Goal: Task Accomplishment & Management: Manage account settings

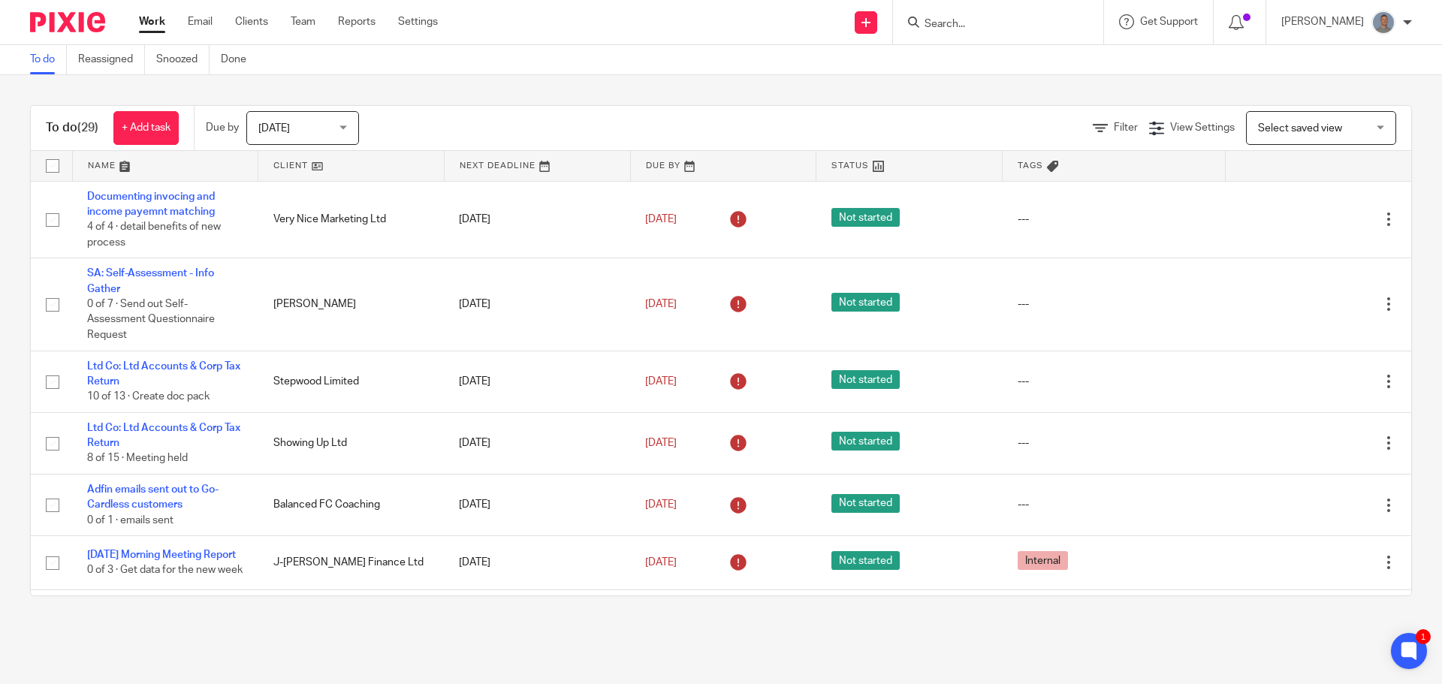
click at [498, 641] on main "To do Reassigned Snoozed Done To do (29) + Add task Due by Today Today Today To…" at bounding box center [721, 342] width 1442 height 684
click at [961, 23] on input "Search" at bounding box center [990, 25] width 135 height 14
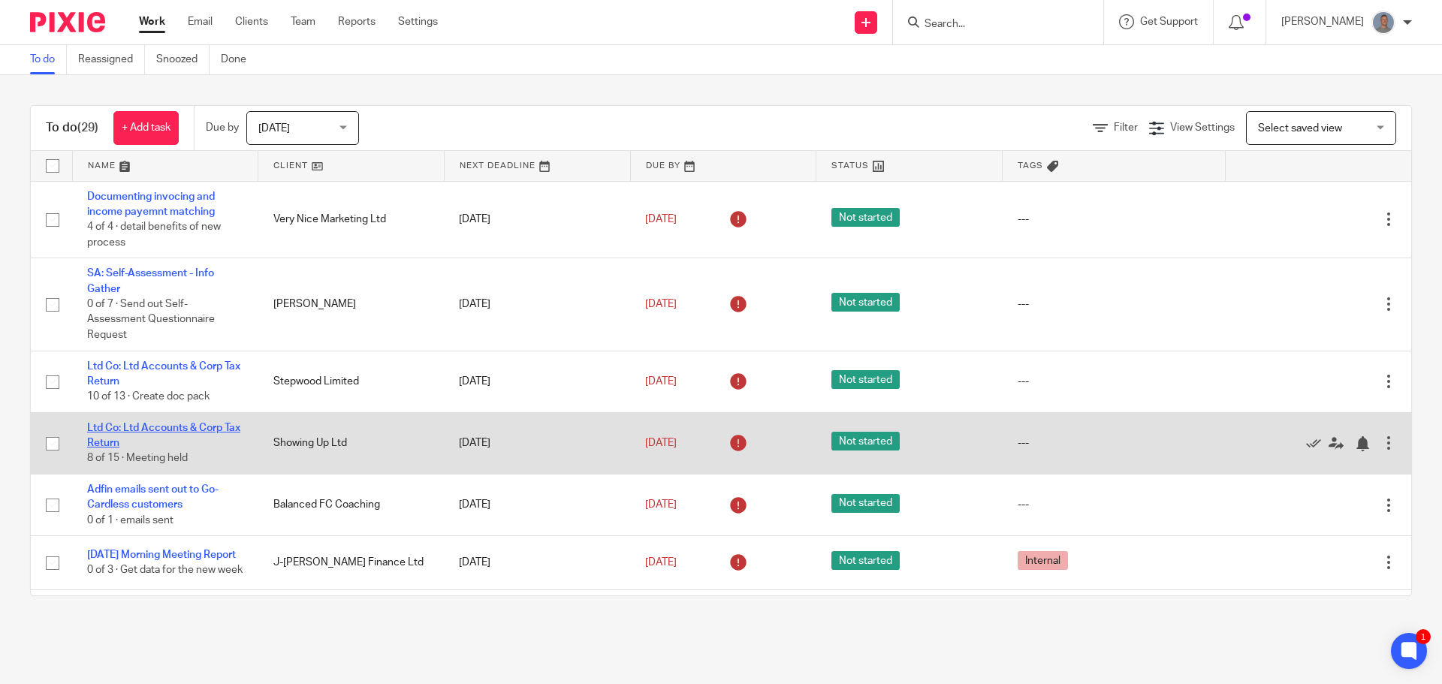
click at [150, 427] on link "Ltd Co: Ltd Accounts & Corp Tax Return" at bounding box center [163, 436] width 153 height 26
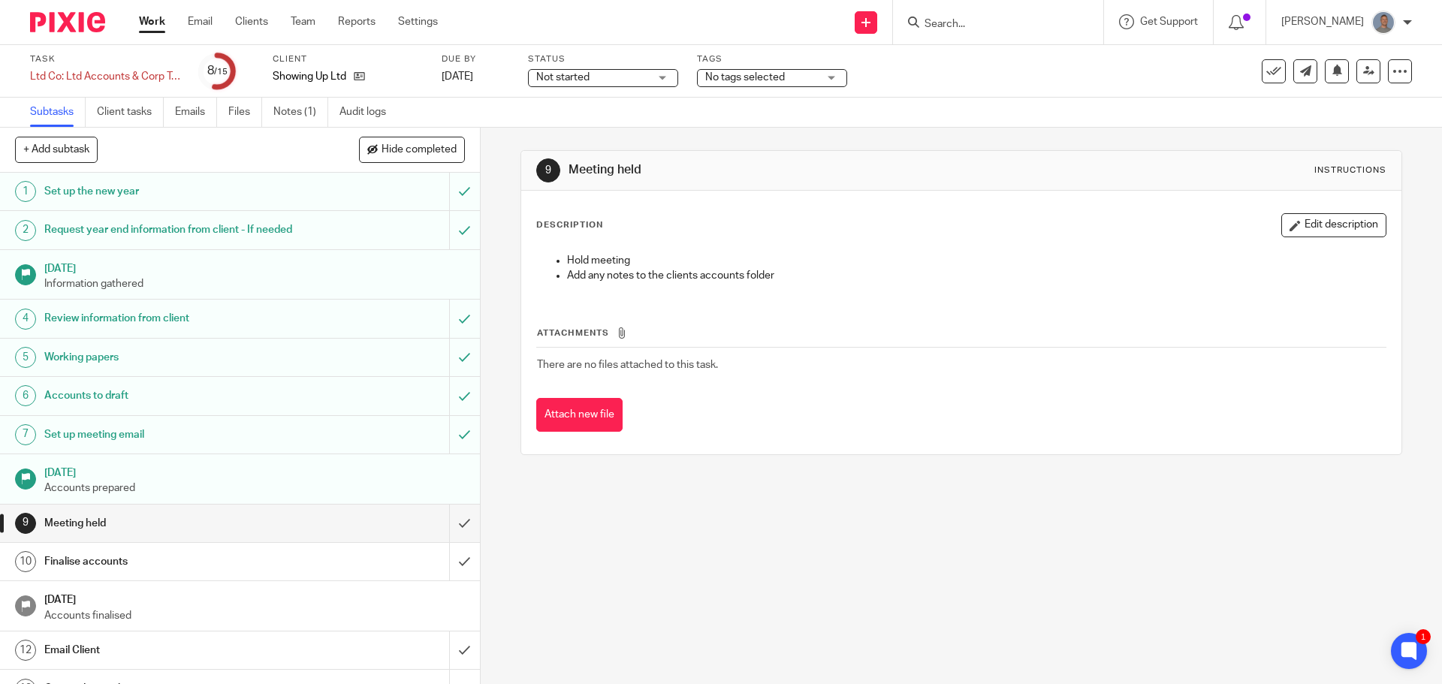
scroll to position [128, 0]
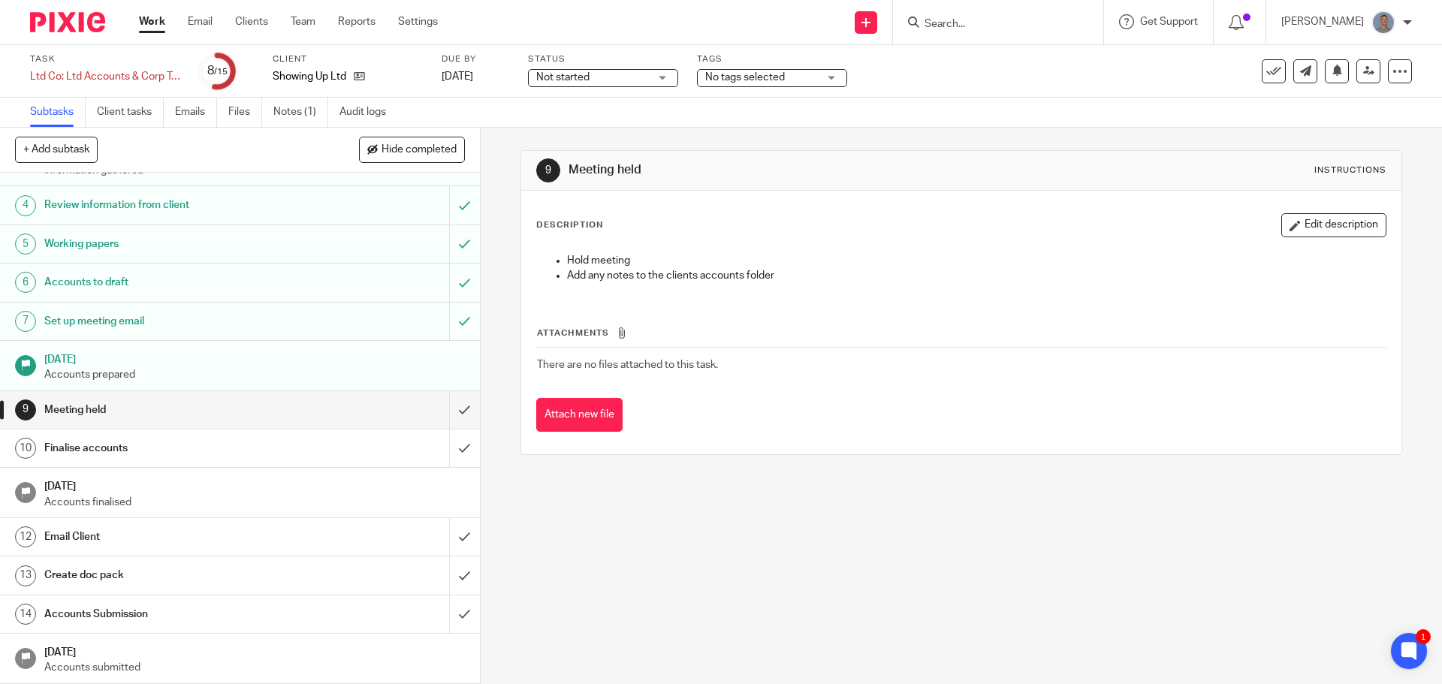
click at [593, 77] on span "Not started" at bounding box center [592, 78] width 113 height 16
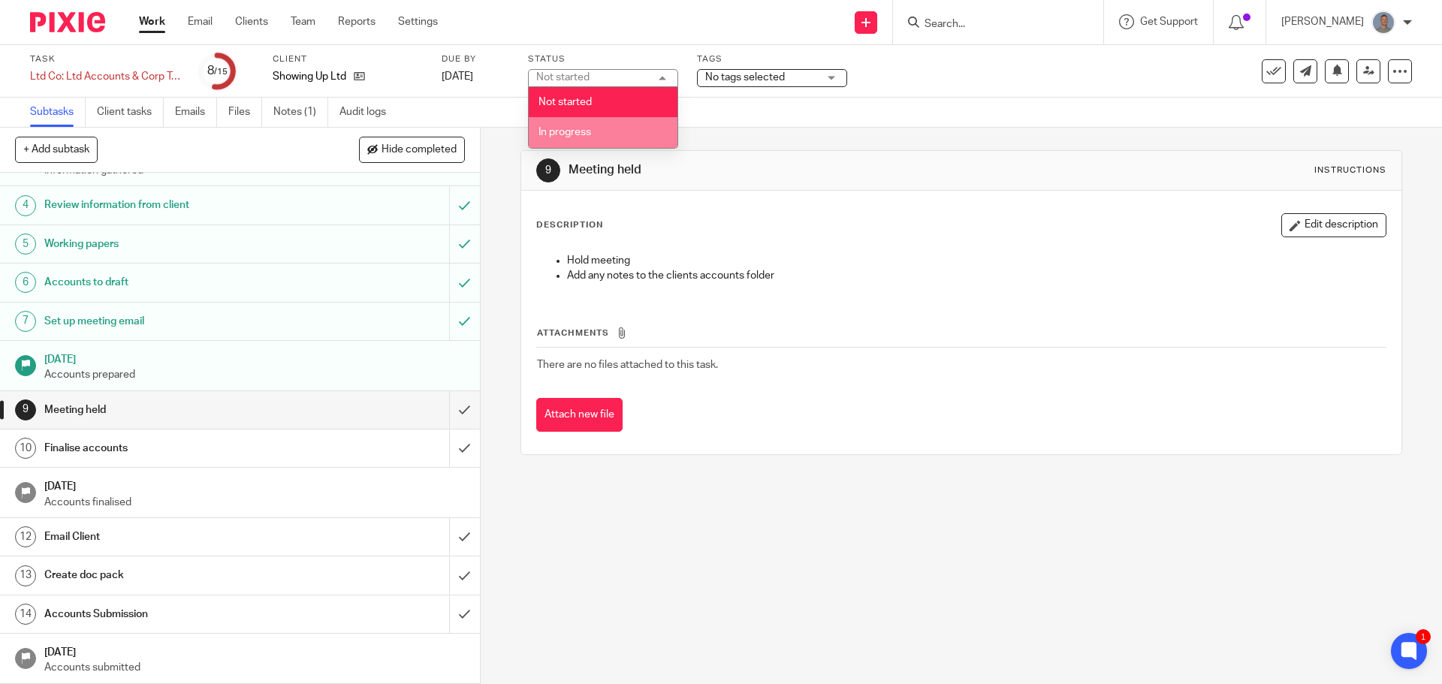
click at [588, 124] on li "In progress" at bounding box center [603, 132] width 149 height 31
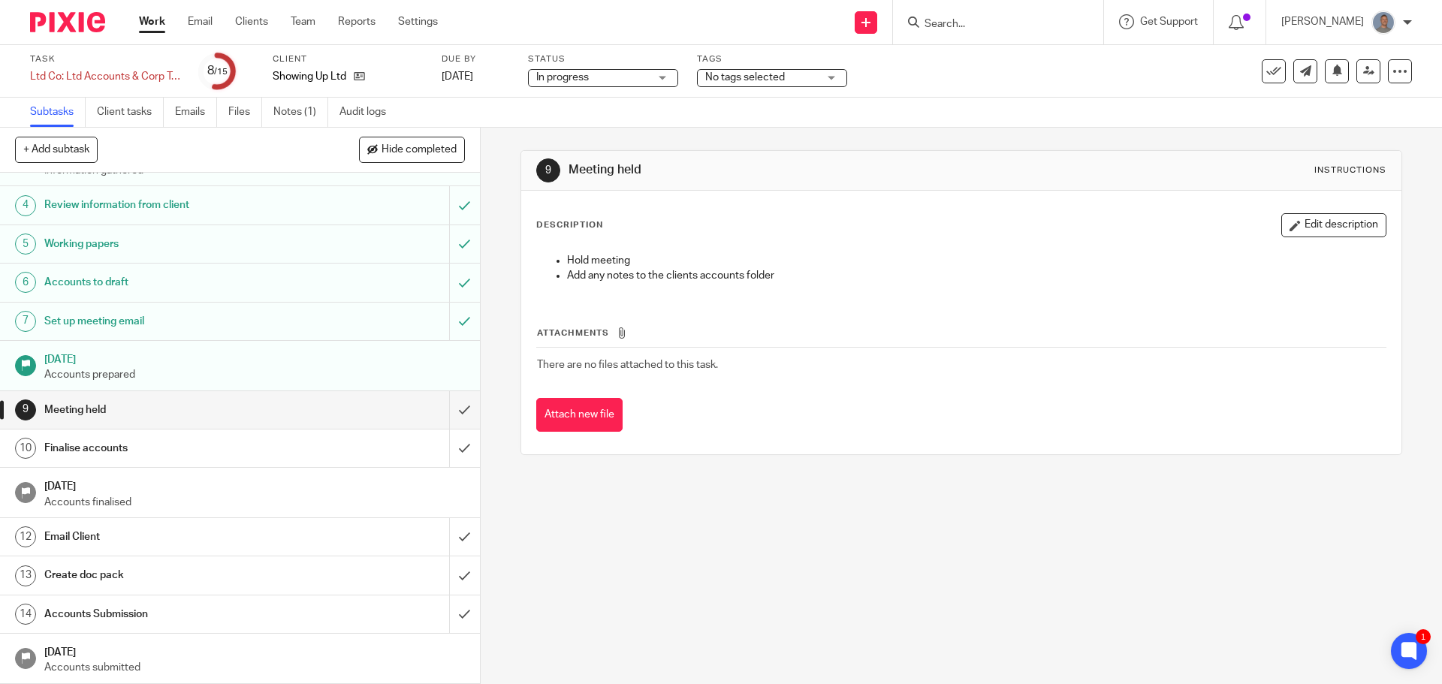
click at [588, 124] on div "Subtasks Client tasks Emails Files Notes (1) Audit logs" at bounding box center [721, 113] width 1442 height 30
click at [445, 406] on input "submit" at bounding box center [240, 410] width 480 height 38
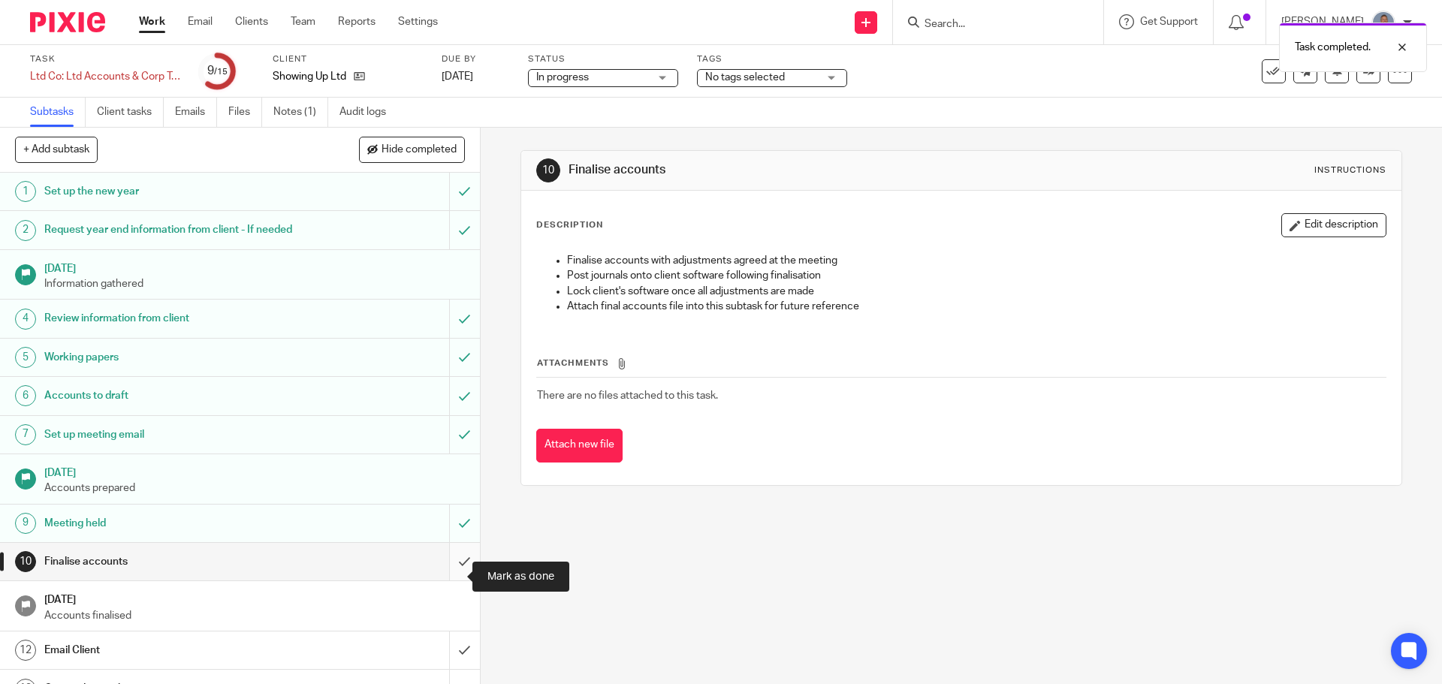
click at [447, 581] on input "submit" at bounding box center [240, 562] width 480 height 38
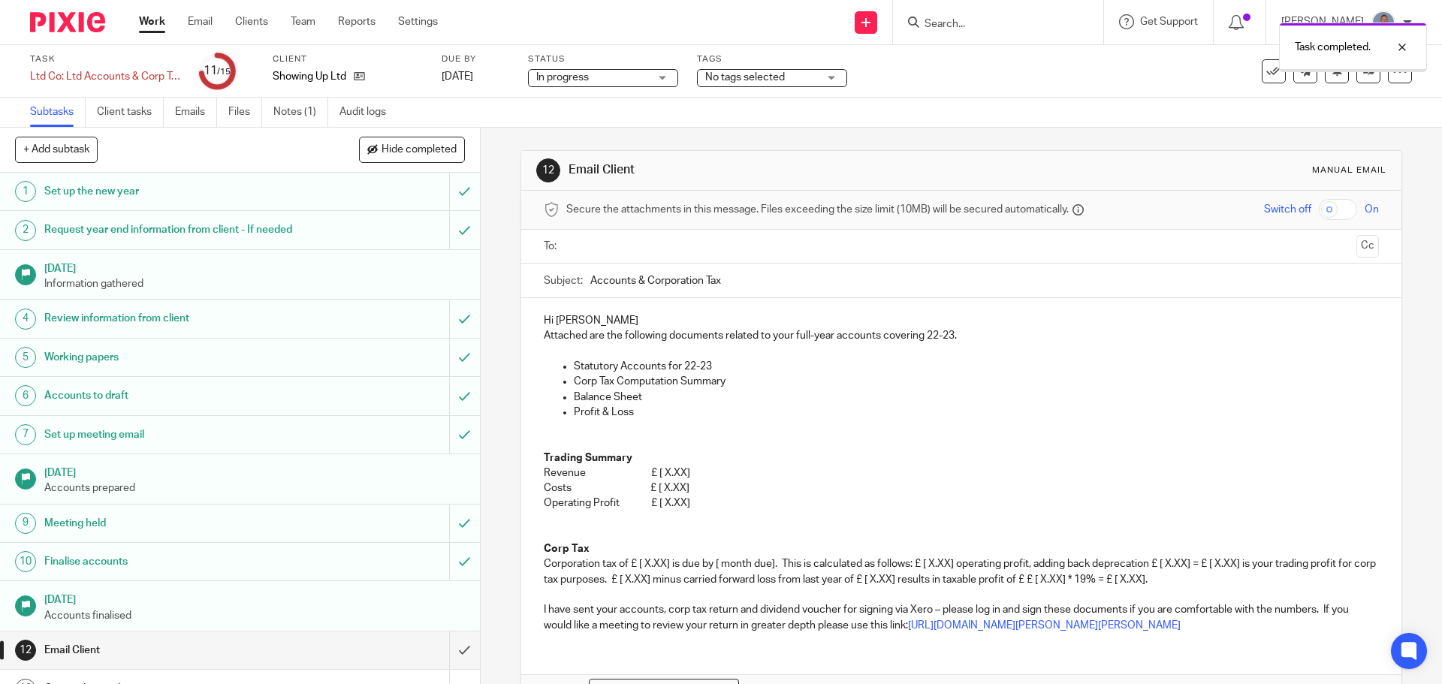
scroll to position [128, 0]
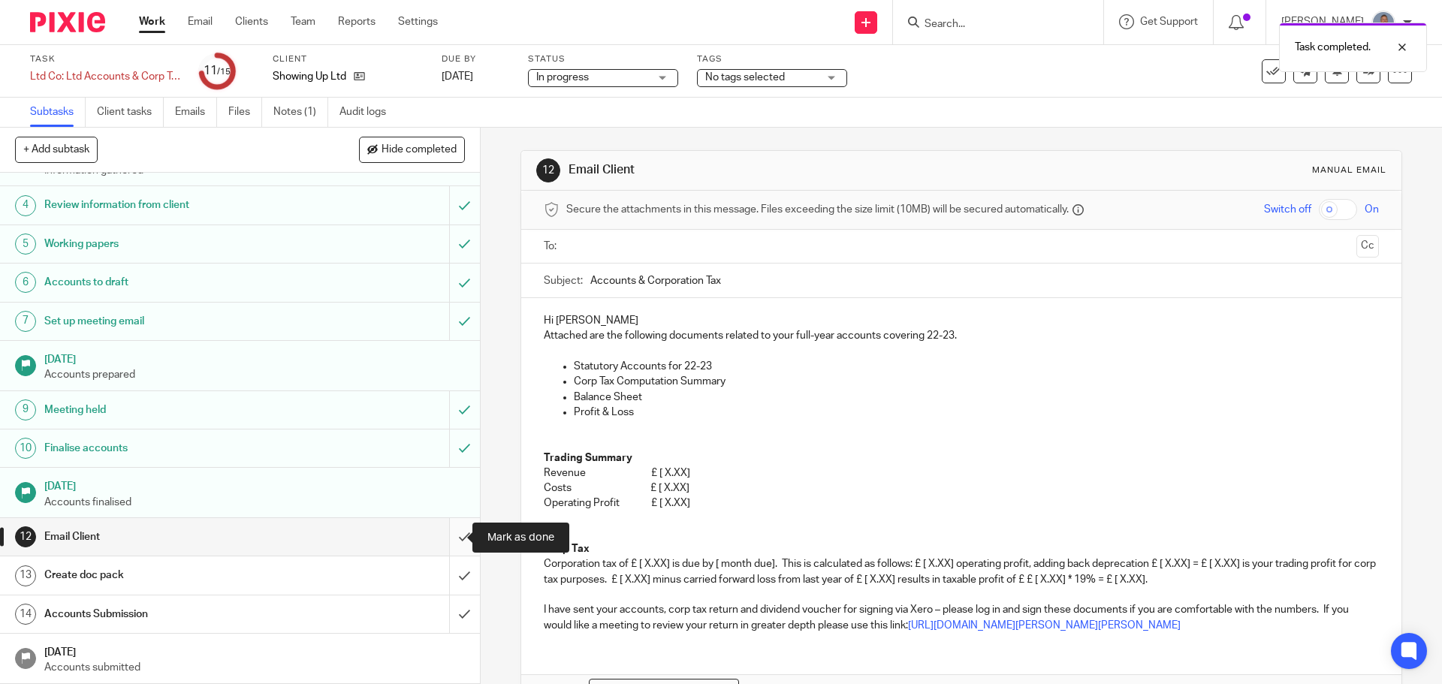
click at [445, 546] on input "submit" at bounding box center [240, 537] width 480 height 38
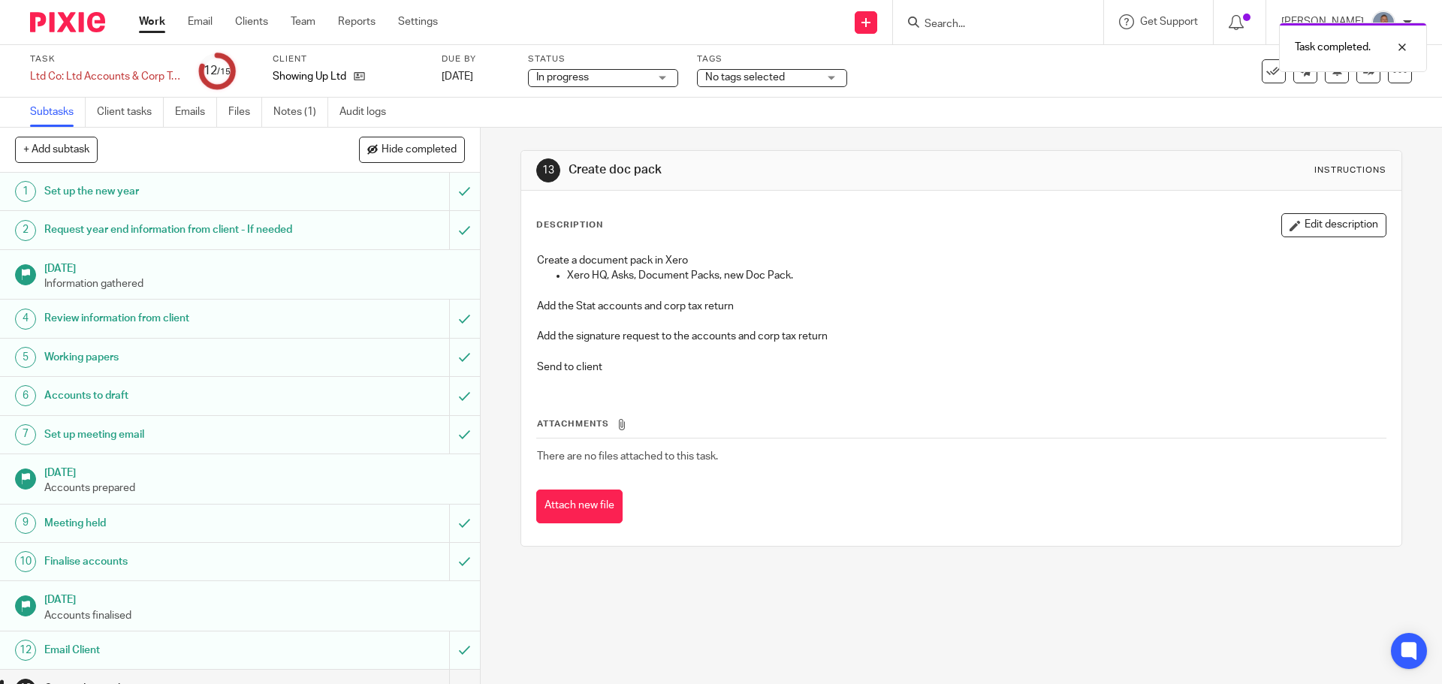
scroll to position [128, 0]
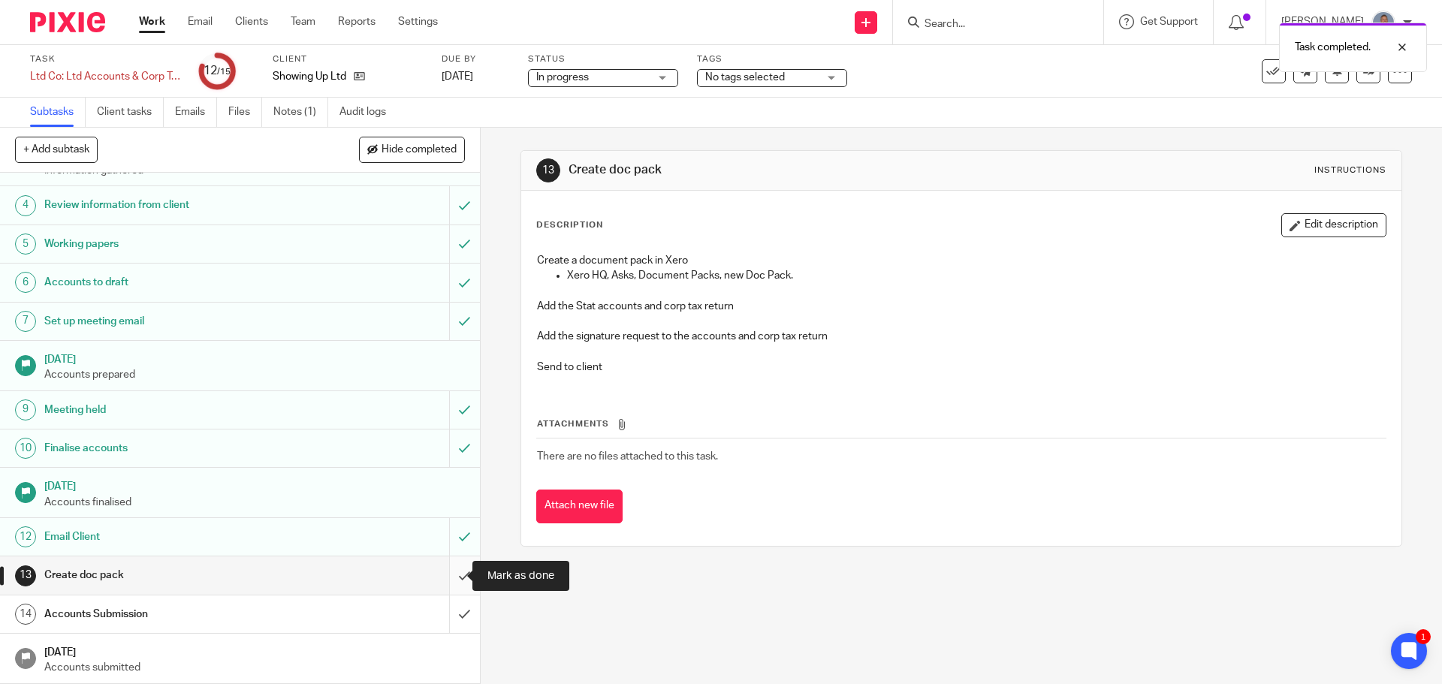
click at [449, 580] on input "submit" at bounding box center [240, 576] width 480 height 38
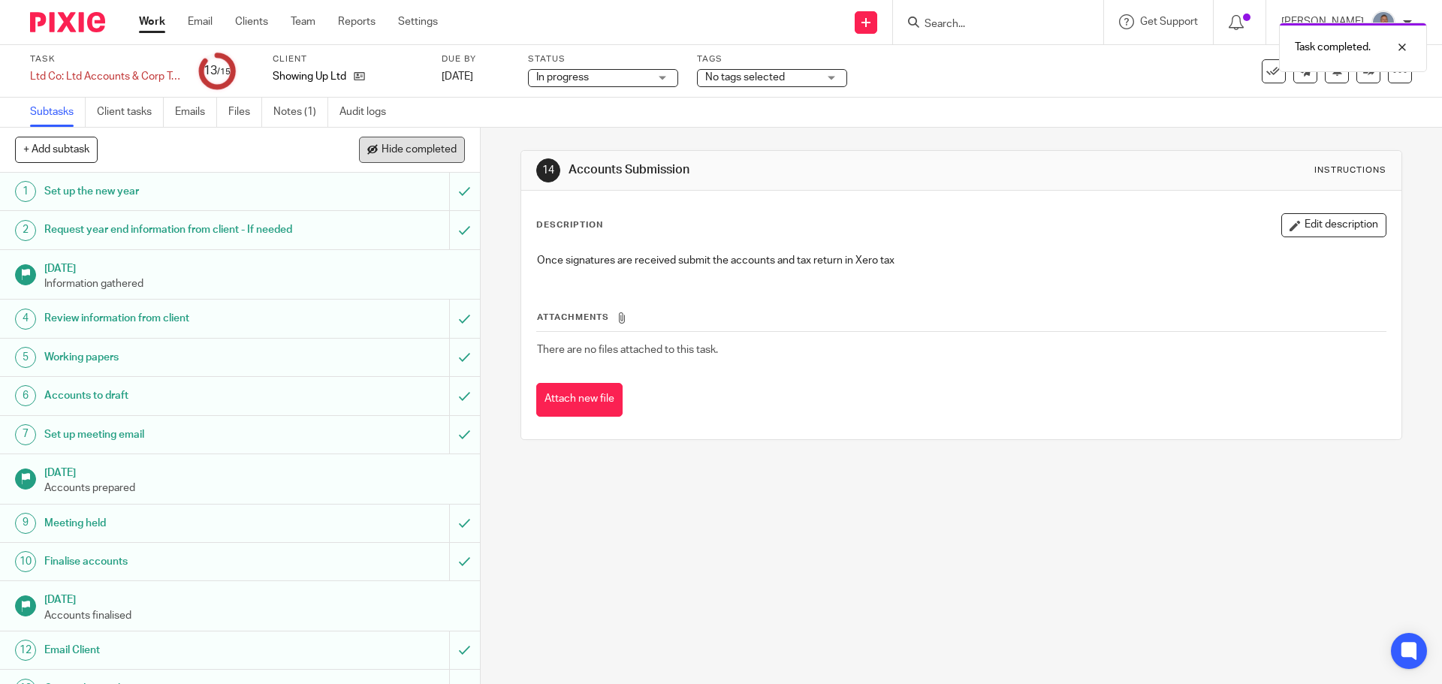
click at [400, 146] on span "Hide completed" at bounding box center [419, 150] width 75 height 12
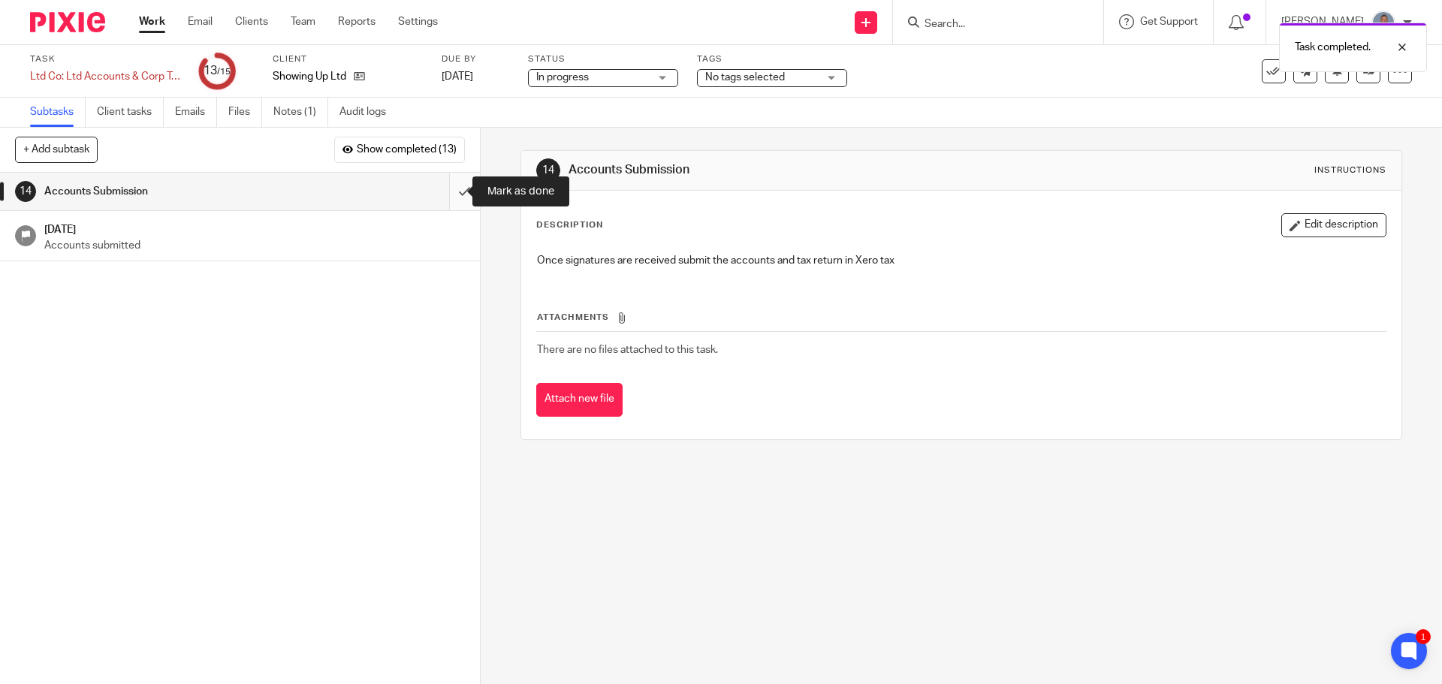
click at [449, 192] on input "submit" at bounding box center [240, 192] width 480 height 38
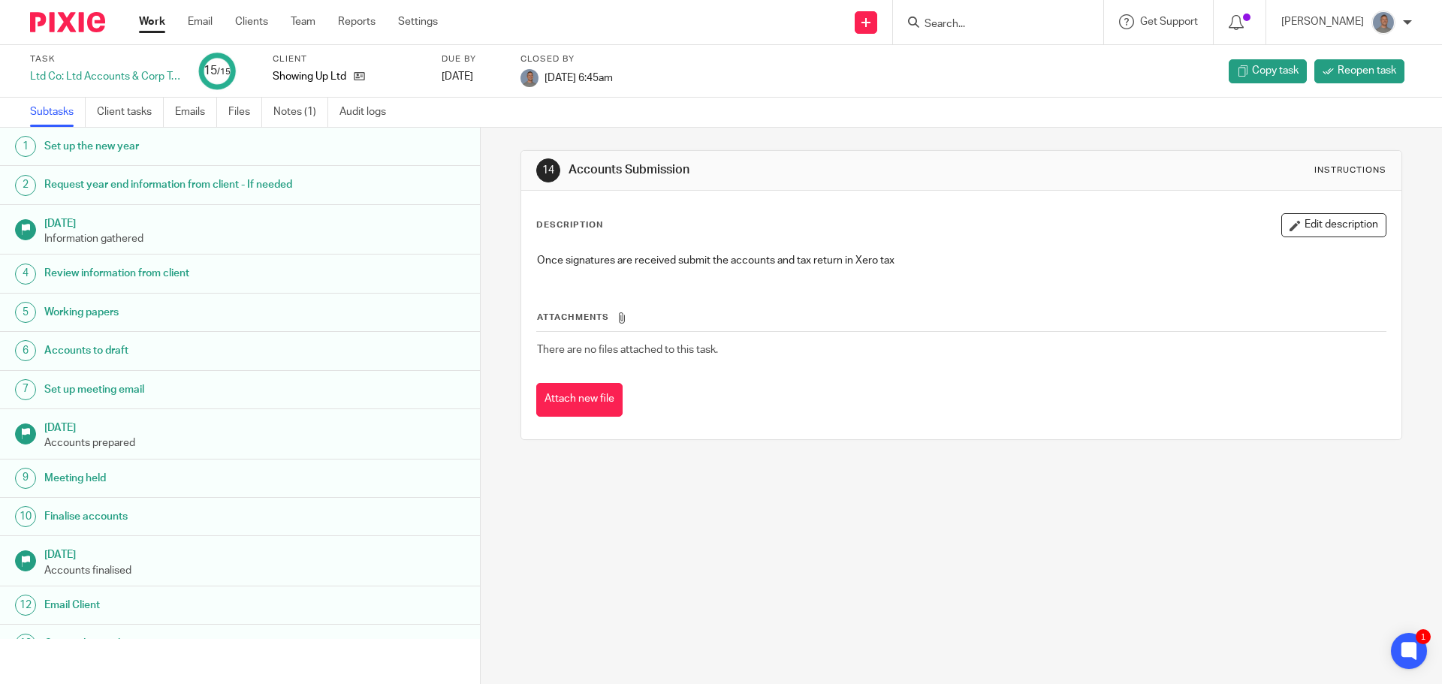
click at [147, 20] on link "Work" at bounding box center [152, 21] width 26 height 15
